Goal: Find contact information: Find contact information

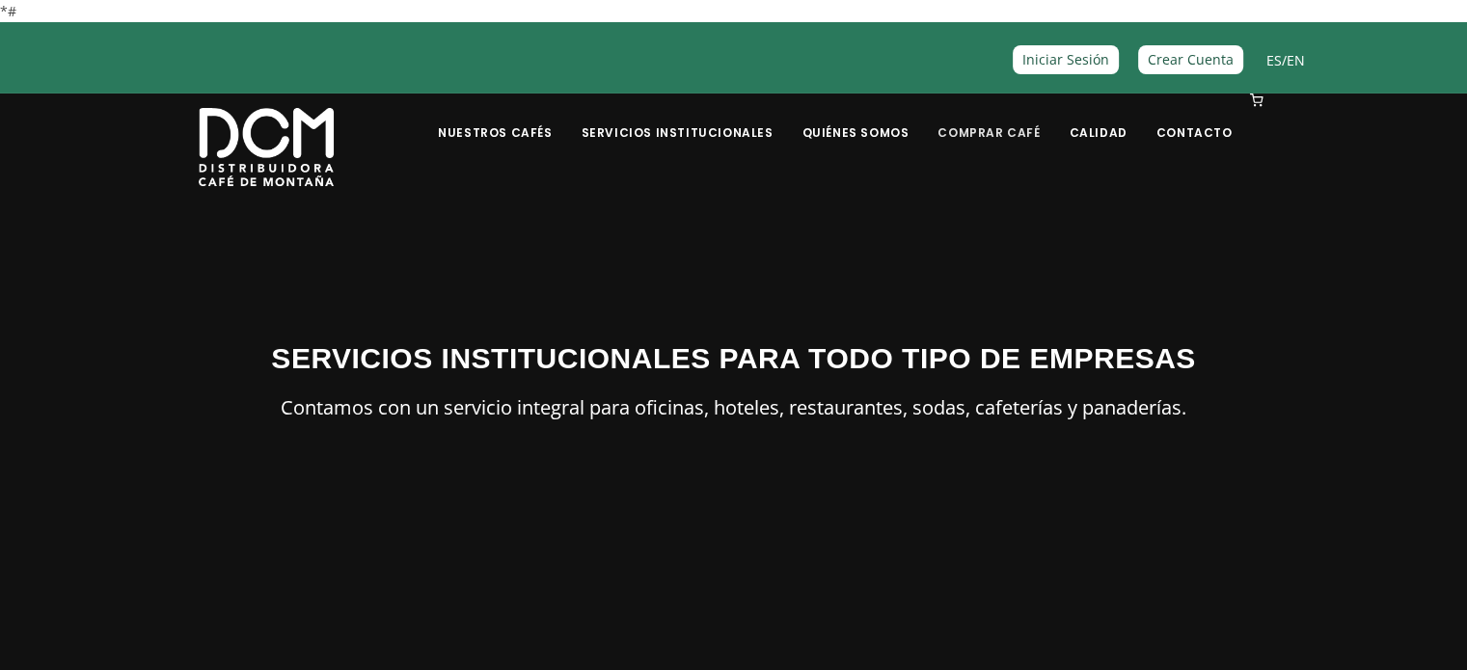
click at [989, 135] on link "Comprar Café" at bounding box center [988, 117] width 125 height 45
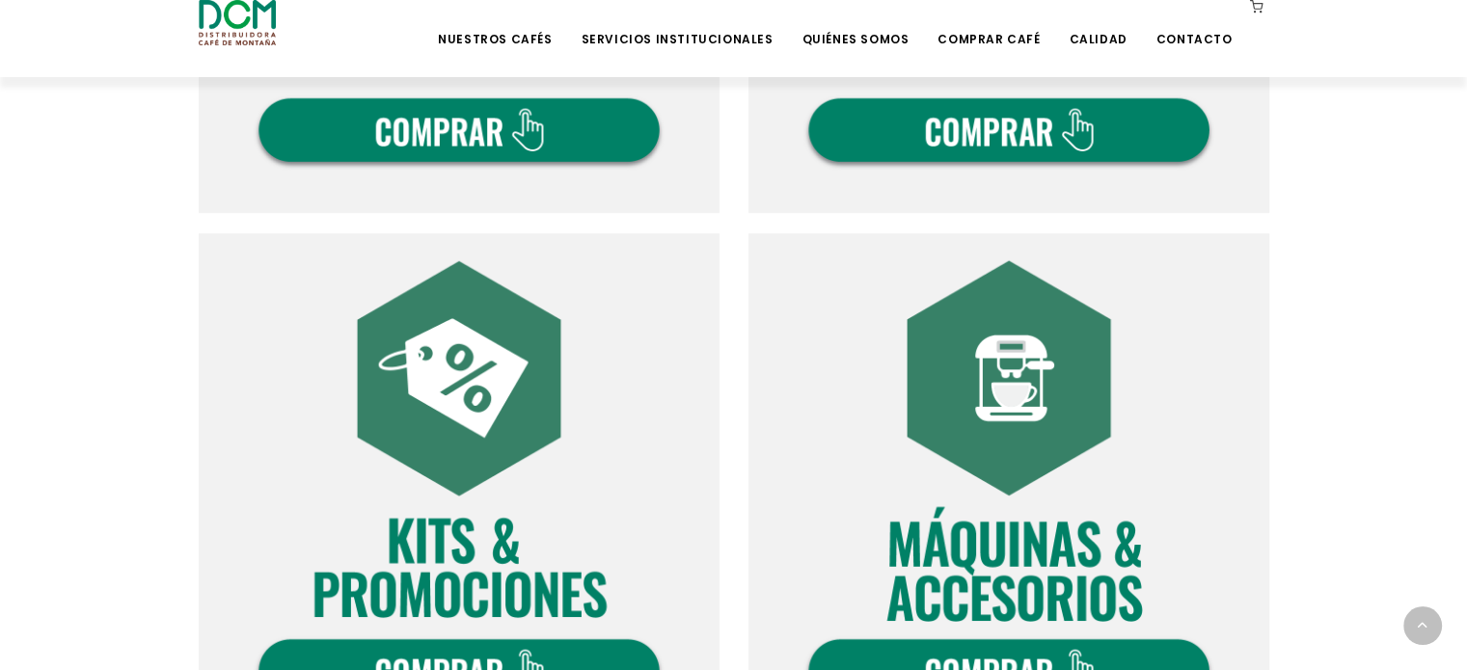
scroll to position [772, 0]
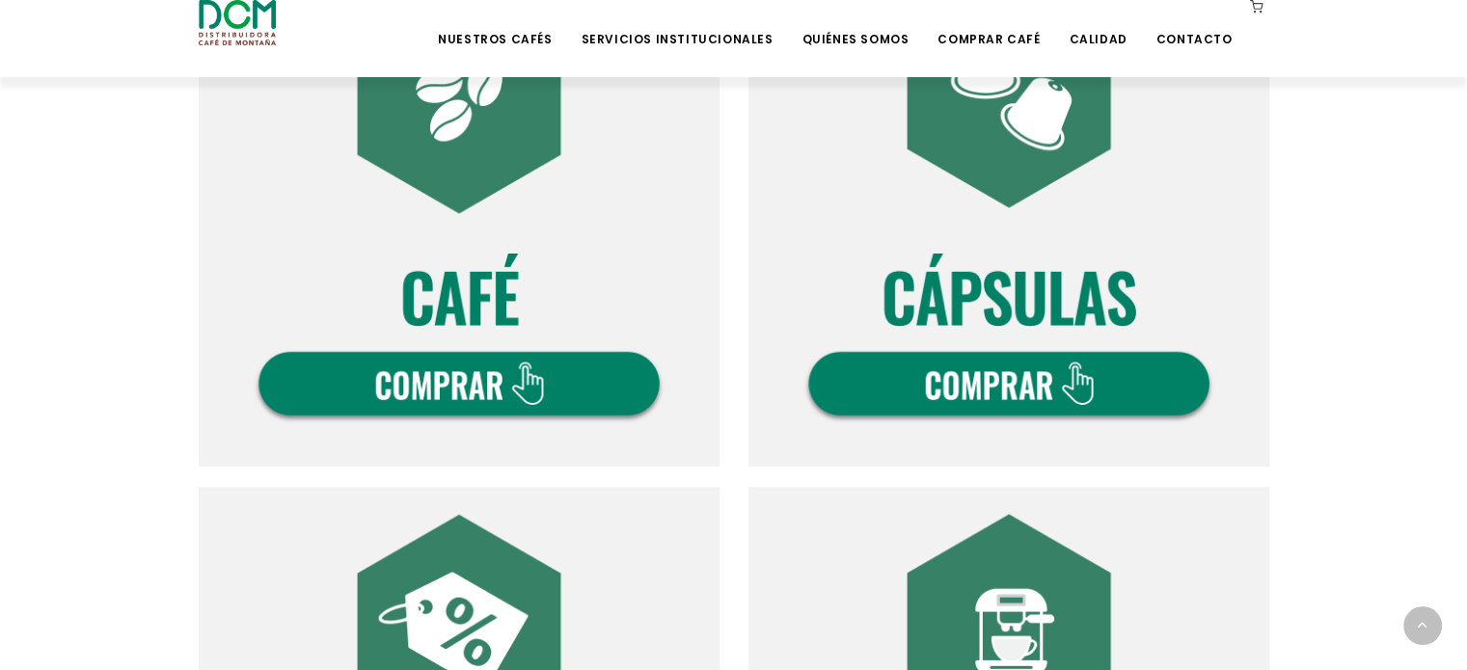
click at [544, 385] on img at bounding box center [459, 206] width 521 height 521
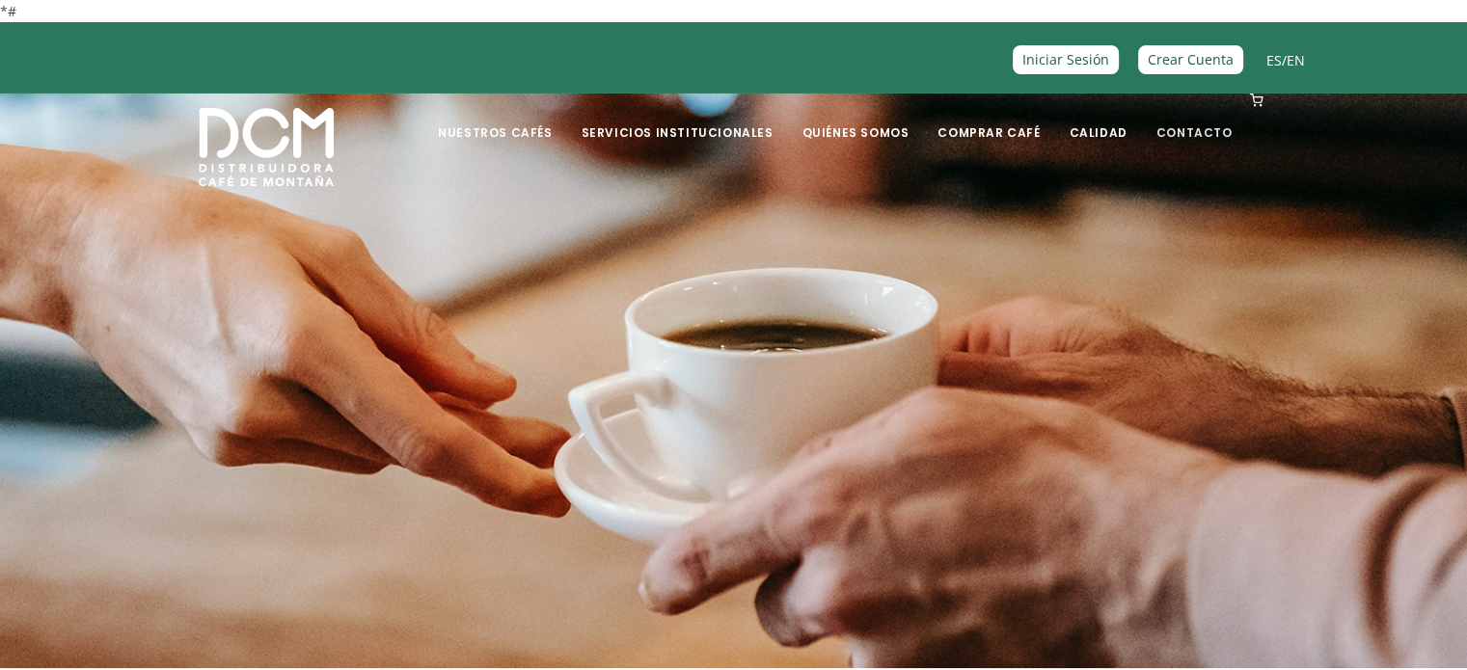
click at [1211, 132] on link "Contacto" at bounding box center [1194, 117] width 99 height 45
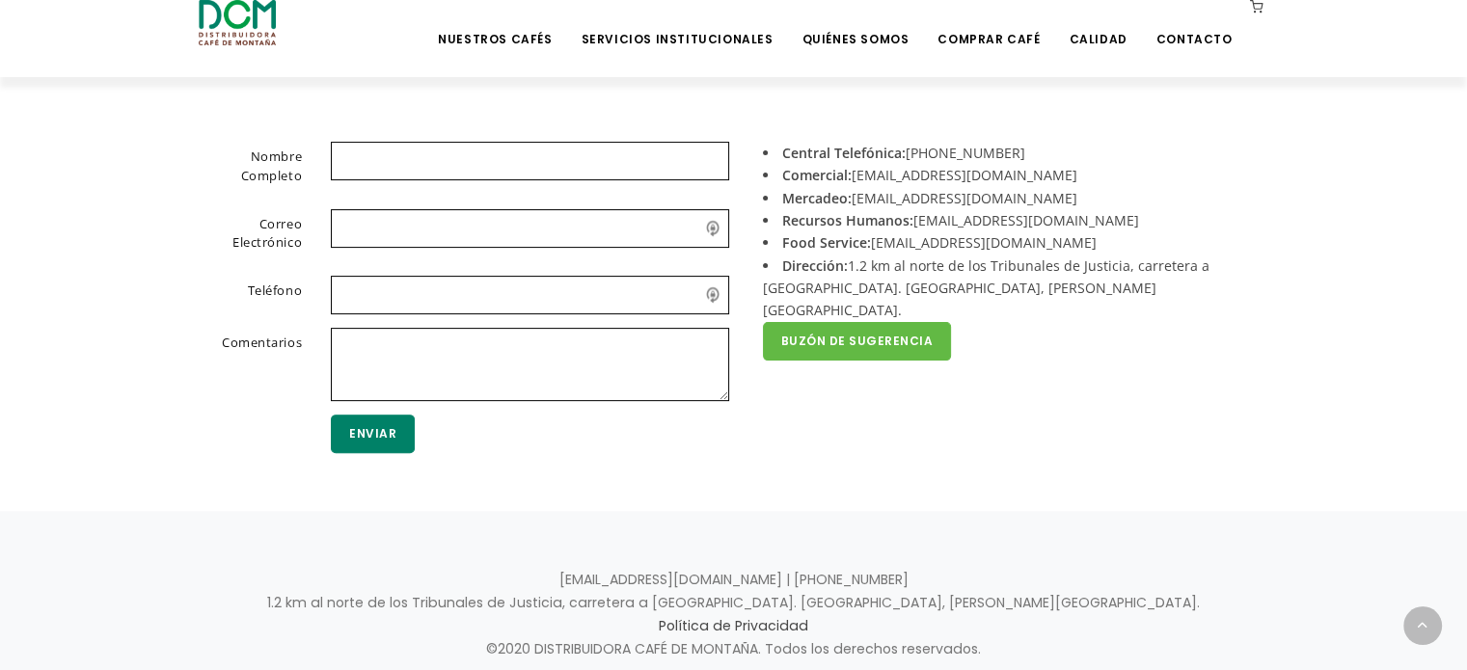
scroll to position [481, 0]
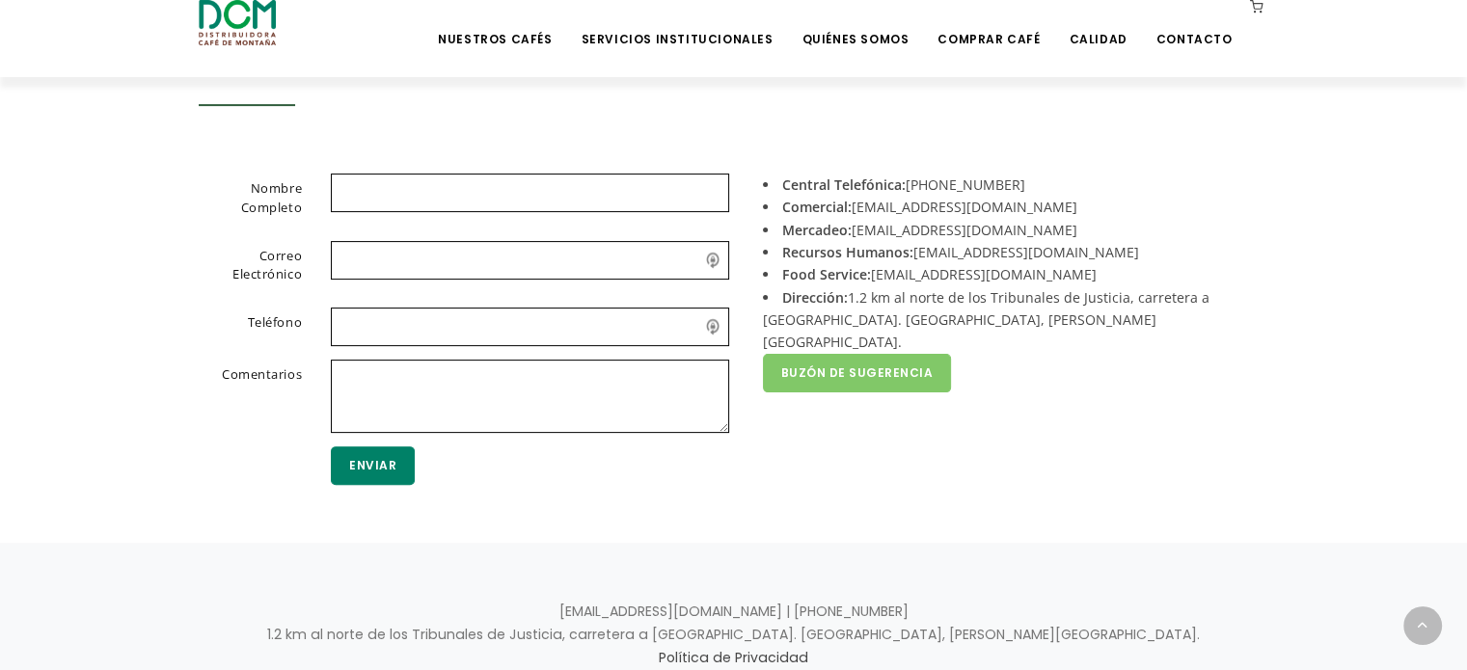
click at [947, 184] on li "Central Telefónica: +506 2442-0000" at bounding box center [1009, 185] width 492 height 22
click at [1173, 215] on li "Comercial: acomercial@dcm.cr" at bounding box center [1009, 207] width 492 height 22
drag, startPoint x: 854, startPoint y: 211, endPoint x: 1010, endPoint y: 203, distance: 156.4
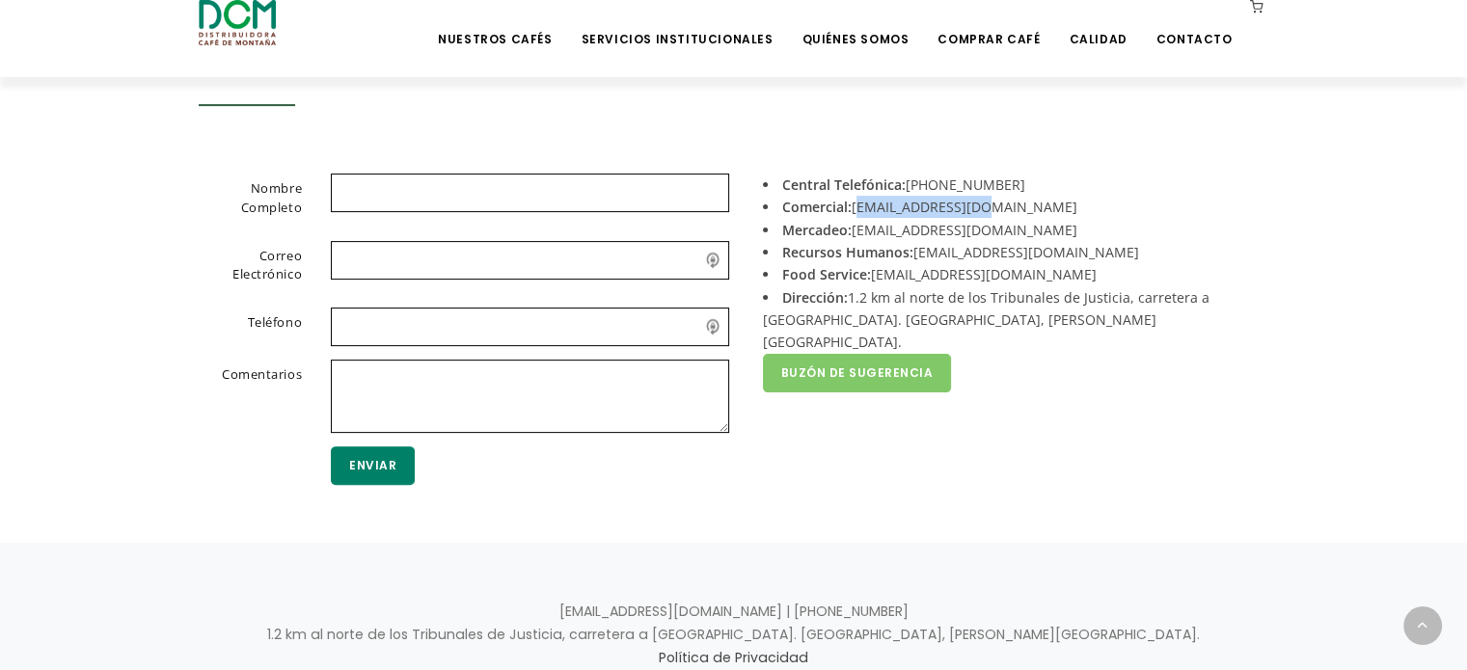
click at [1010, 203] on li "Comercial: acomercial@dcm.cr" at bounding box center [1009, 207] width 492 height 22
copy li "acomercial@dcm.cr"
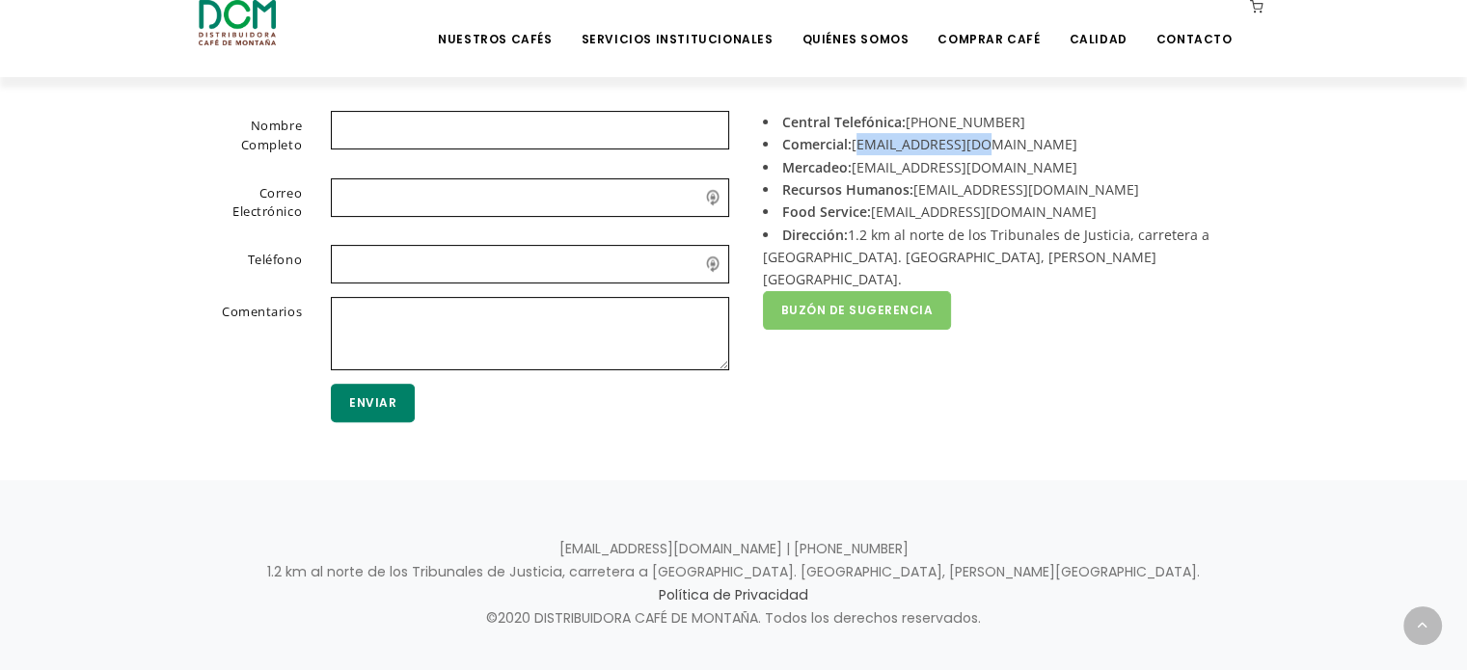
scroll to position [578, 0]
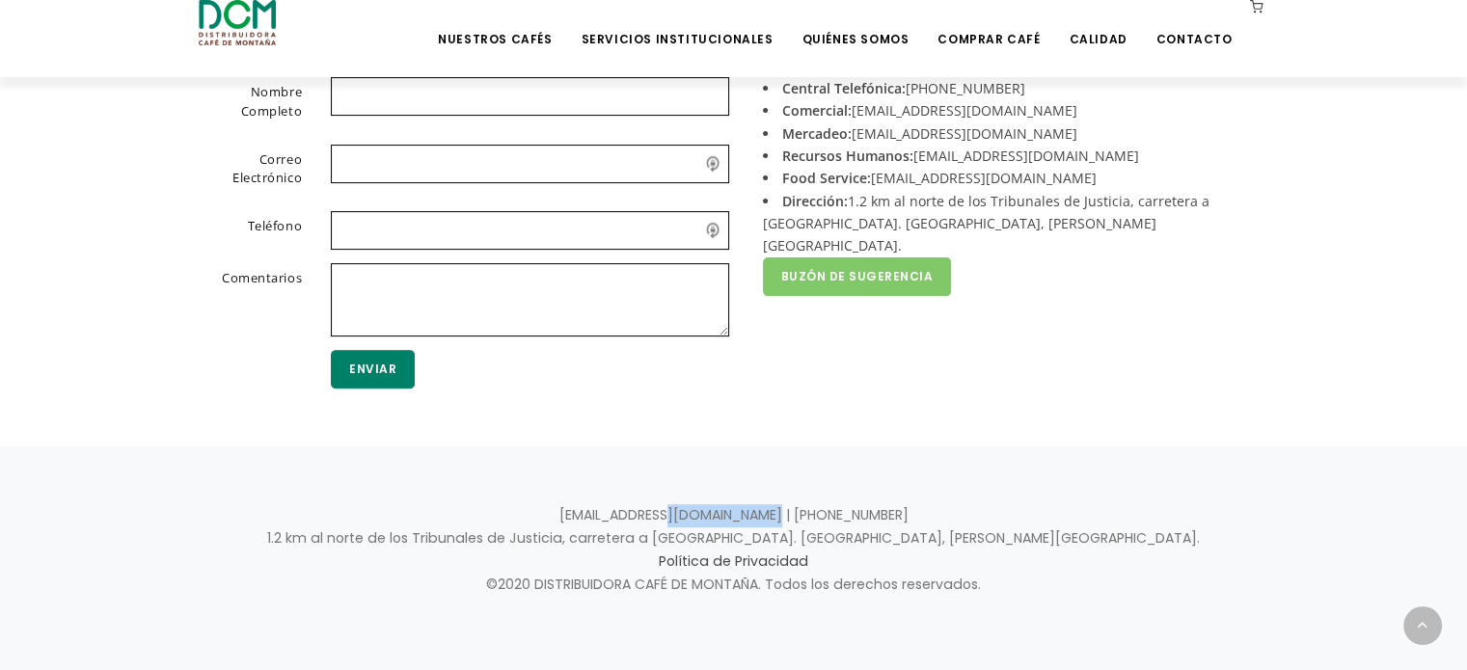
drag, startPoint x: 728, startPoint y: 513, endPoint x: 836, endPoint y: 497, distance: 109.3
click at [836, 497] on div "info@dcm.cr | +506 2442-0000 1.2 km al norte de los Tribunales de Justicia, car…" at bounding box center [733, 559] width 1467 height 225
copy p "+506 2442-0000"
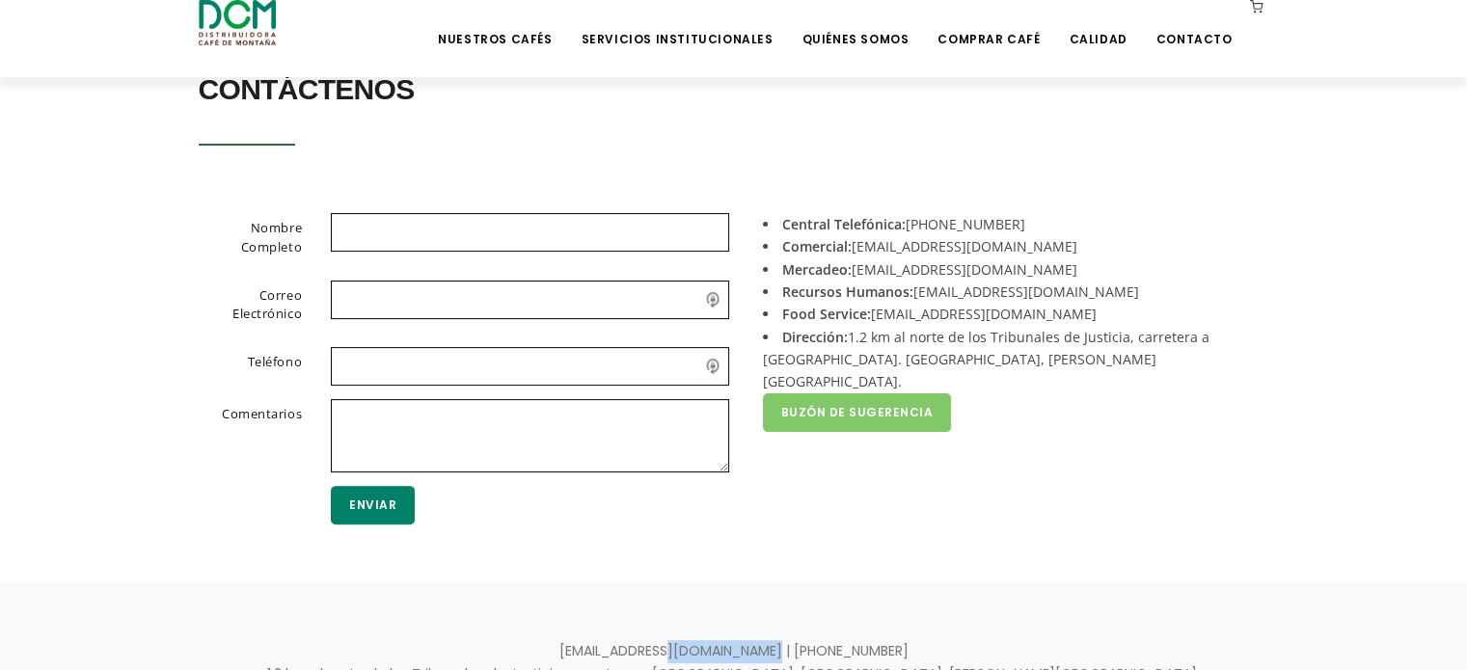
scroll to position [288, 0]
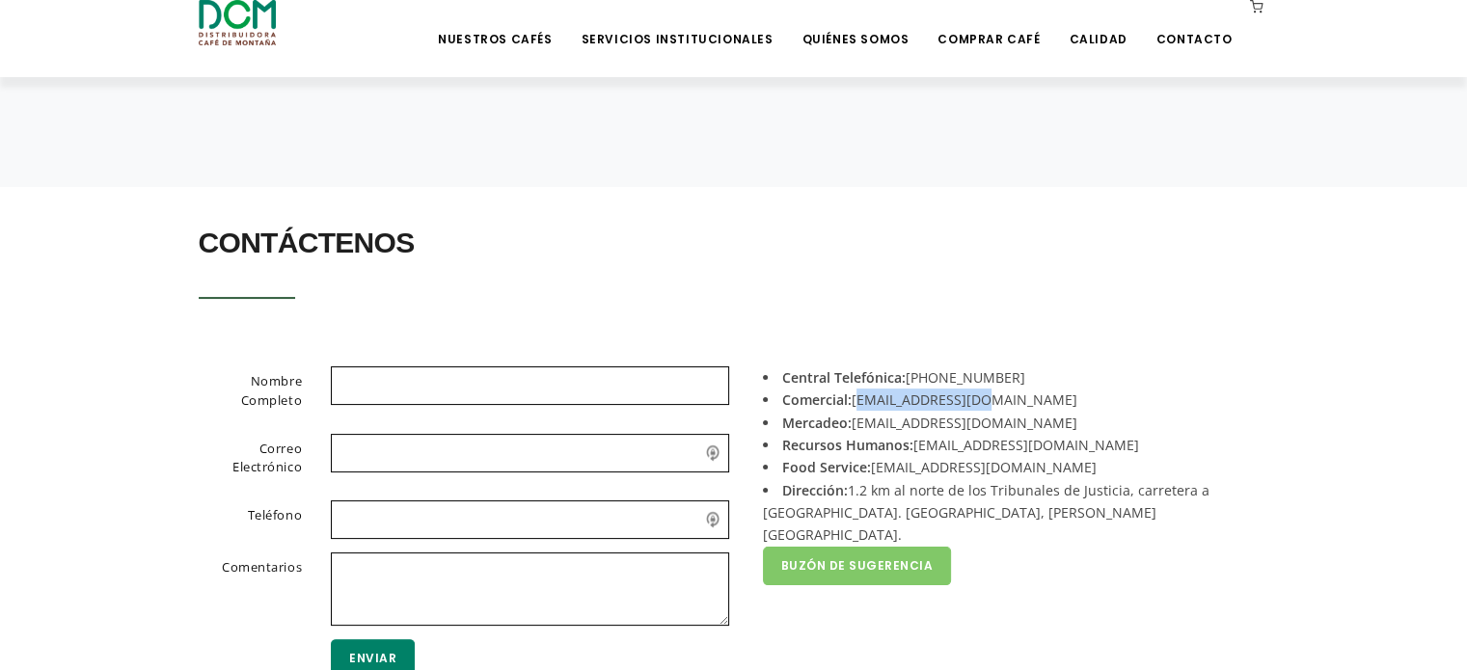
drag, startPoint x: 856, startPoint y: 401, endPoint x: 984, endPoint y: 397, distance: 127.4
click at [984, 397] on li "Comercial: acomercial@dcm.cr" at bounding box center [1009, 400] width 492 height 22
copy li "acomercial@dcm.cr"
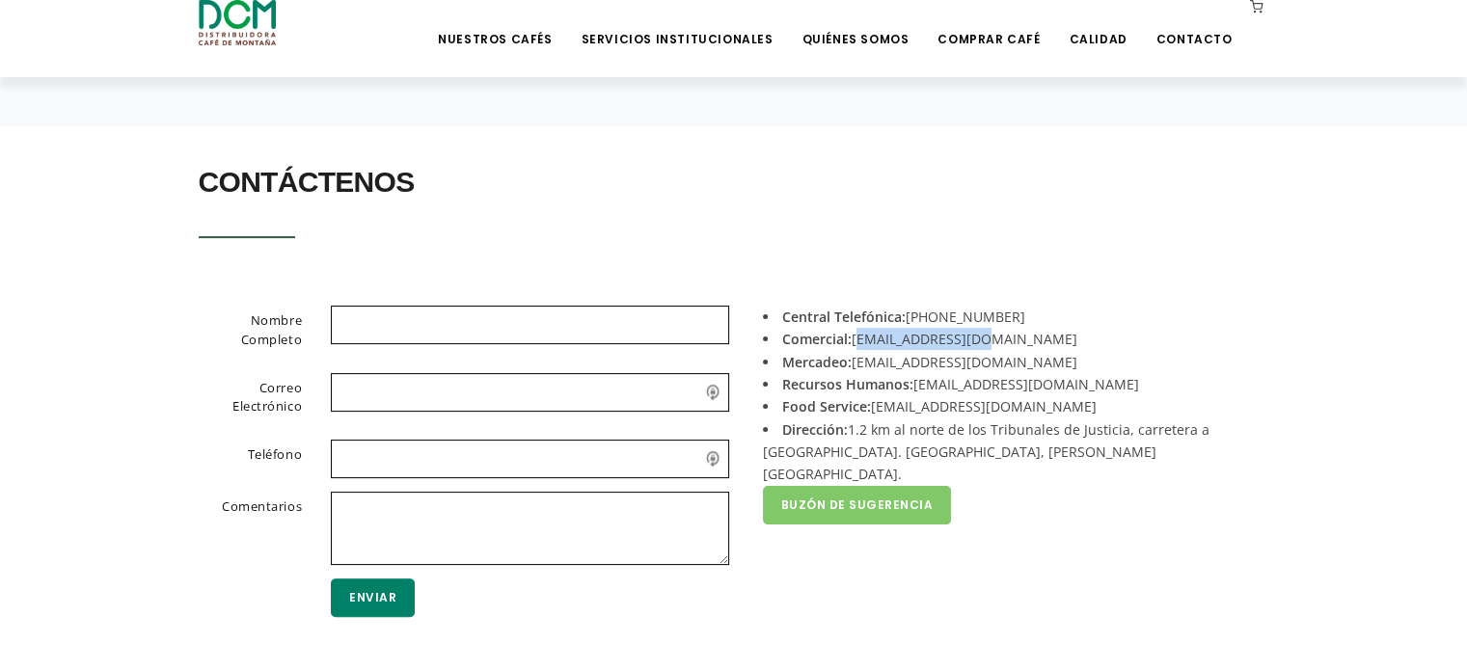
scroll to position [578, 0]
